Goal: Task Accomplishment & Management: Manage account settings

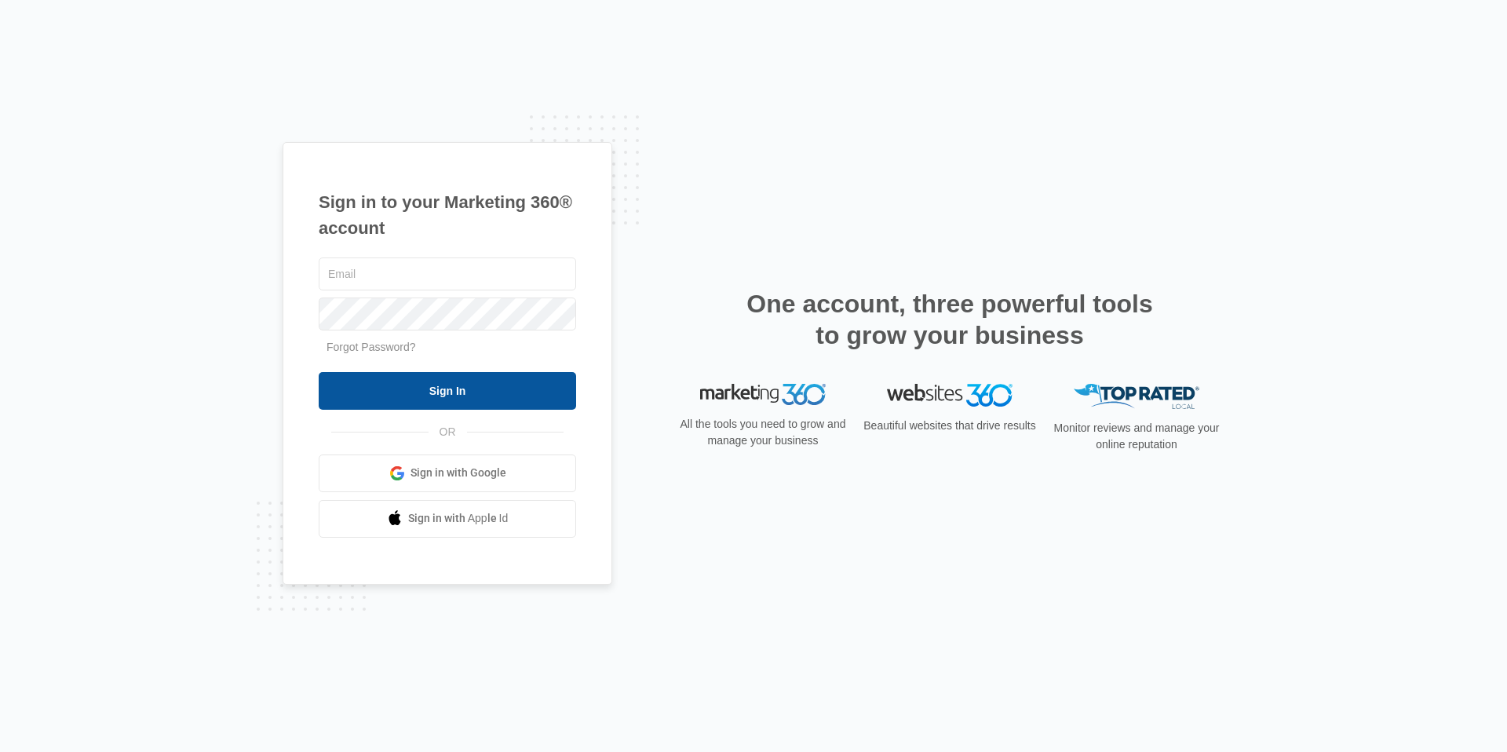
type input "[EMAIL_ADDRESS][DOMAIN_NAME]"
click at [555, 404] on input "Sign In" at bounding box center [448, 391] width 258 height 38
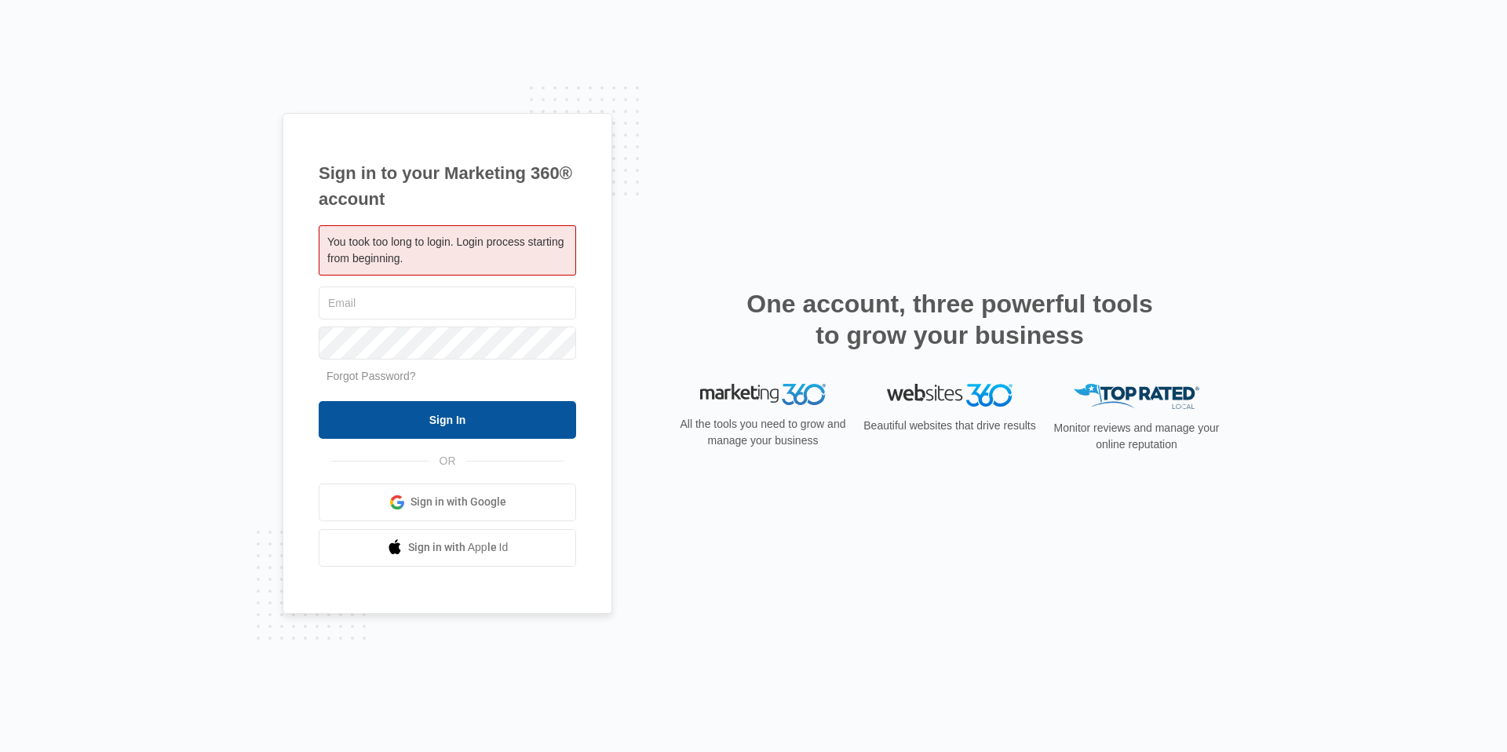
type input "[EMAIL_ADDRESS][DOMAIN_NAME]"
click at [461, 414] on input "Sign In" at bounding box center [448, 420] width 258 height 38
